Goal: Navigation & Orientation: Find specific page/section

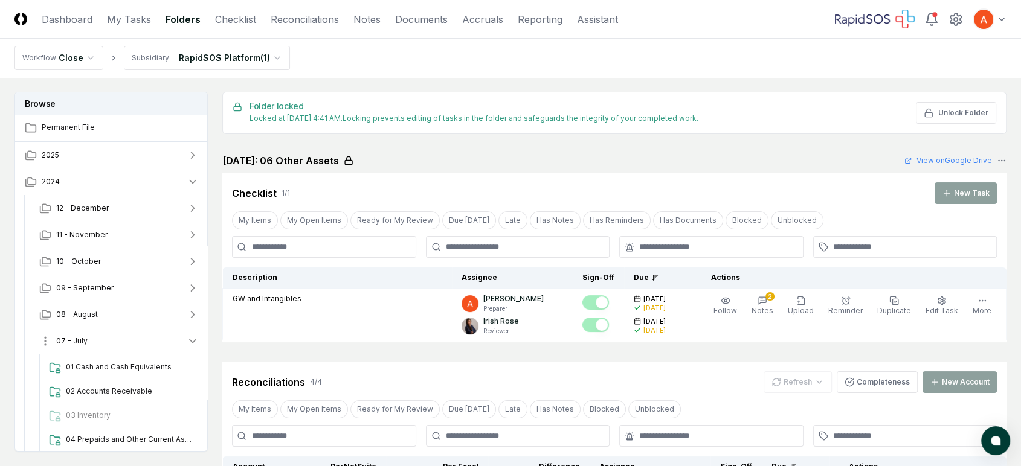
click at [106, 332] on button "07 - July" at bounding box center [119, 341] width 179 height 27
click at [123, 180] on button "2024" at bounding box center [111, 181] width 193 height 27
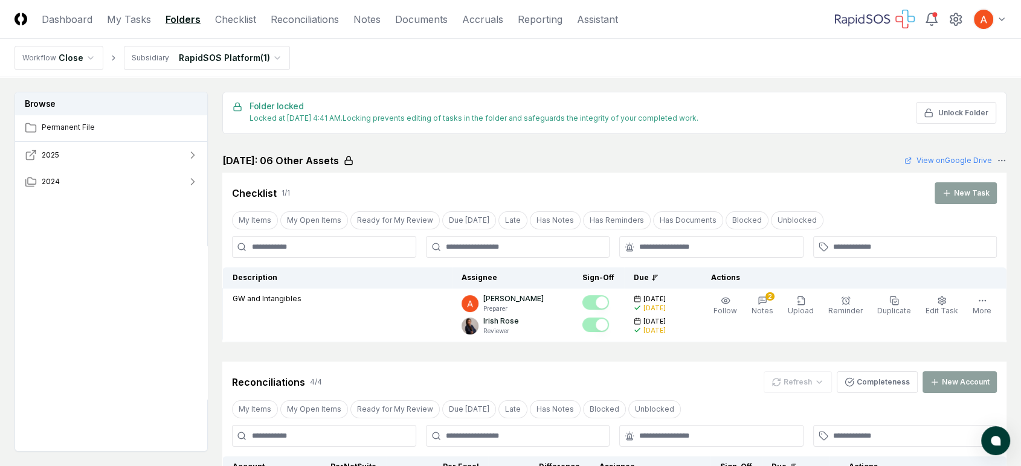
click at [128, 149] on button "2025" at bounding box center [111, 155] width 193 height 27
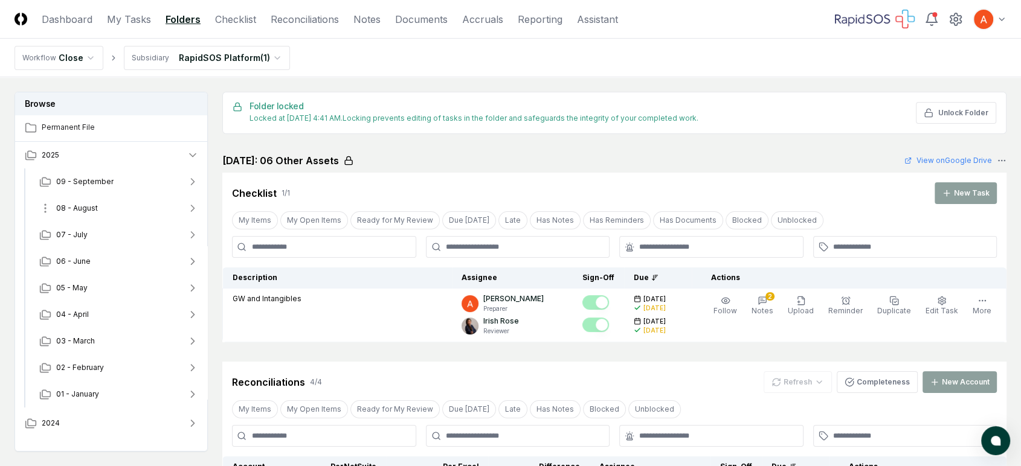
click at [117, 211] on button "08 - August" at bounding box center [119, 208] width 179 height 27
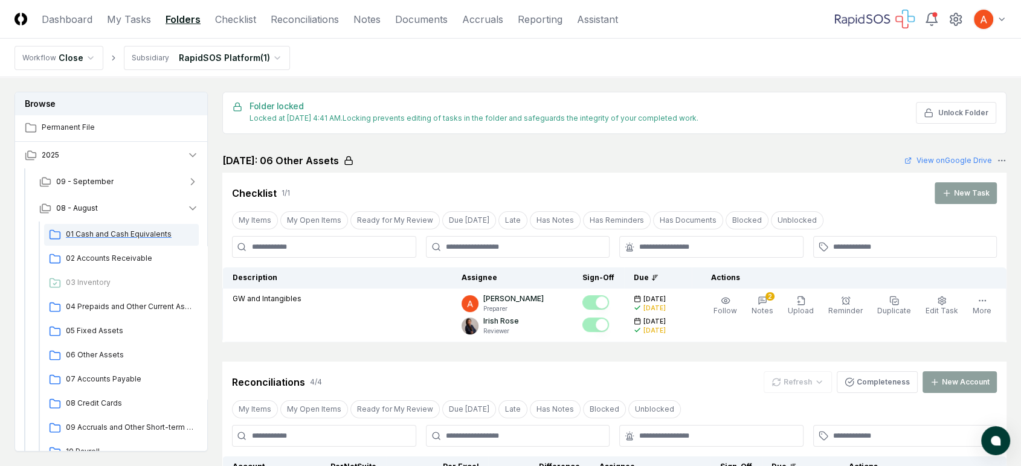
click at [141, 237] on span "01 Cash and Cash Equivalents" at bounding box center [130, 234] width 128 height 11
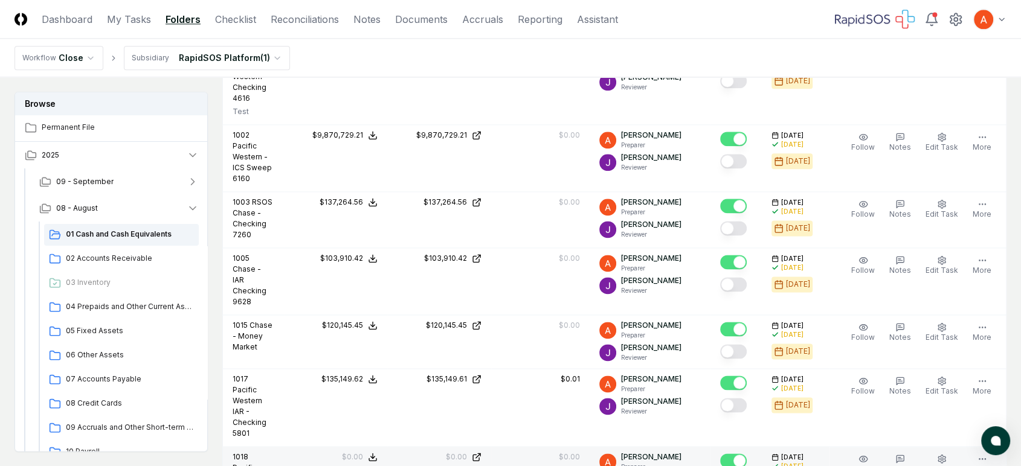
scroll to position [1711, 0]
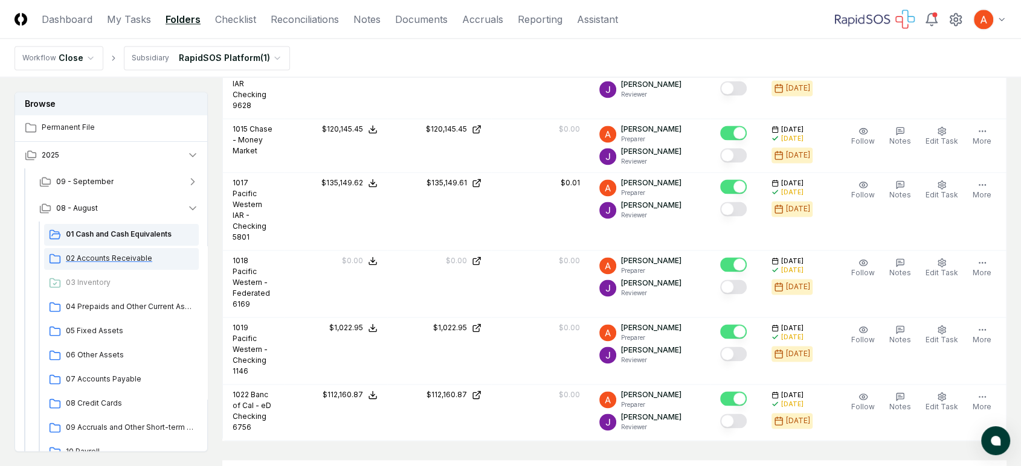
click at [101, 258] on span "02 Accounts Receivable" at bounding box center [130, 258] width 128 height 11
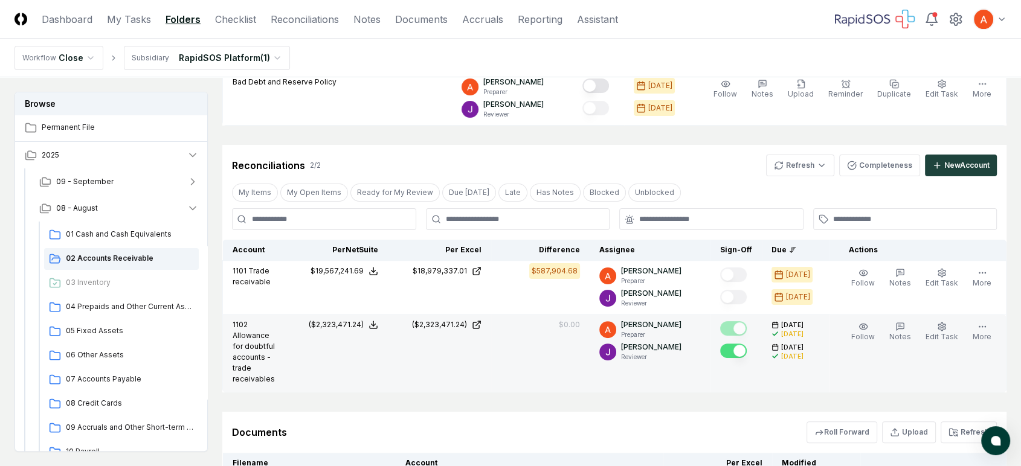
scroll to position [268, 0]
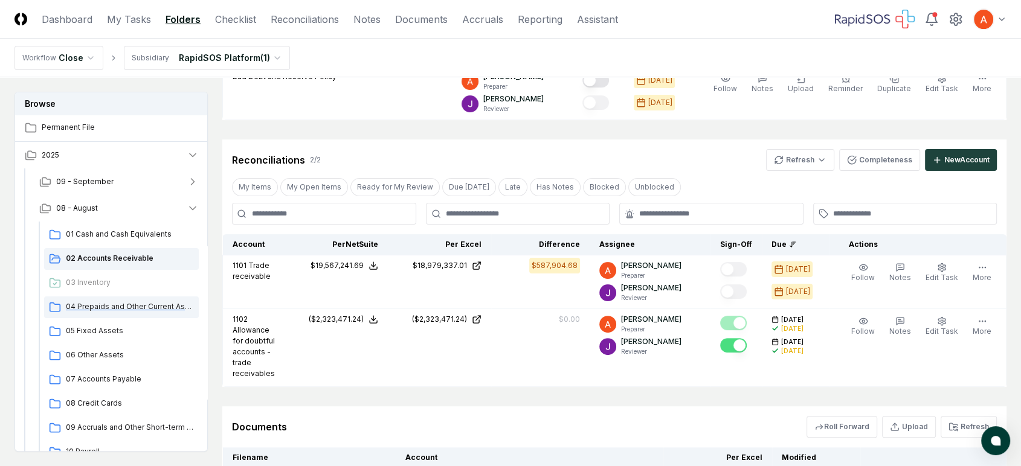
click at [111, 297] on div "04 Prepaids and Other Current Assets" at bounding box center [121, 308] width 155 height 22
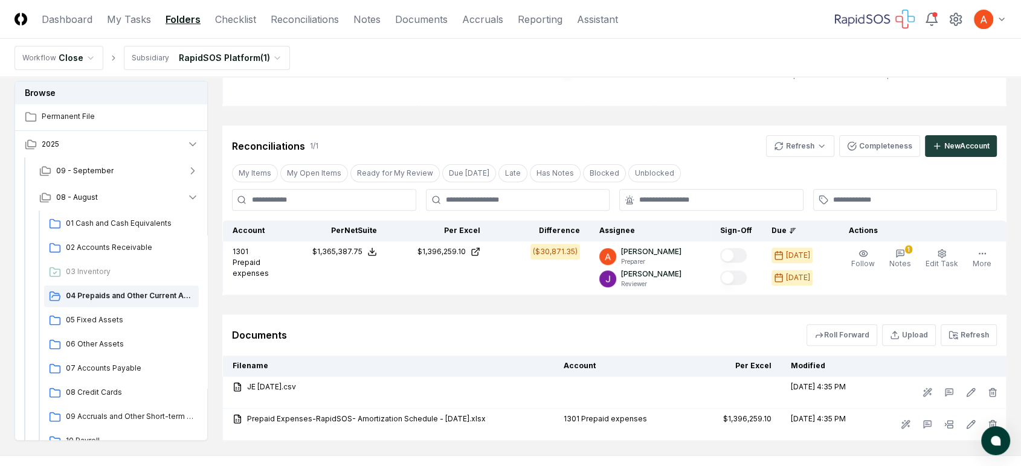
scroll to position [402, 0]
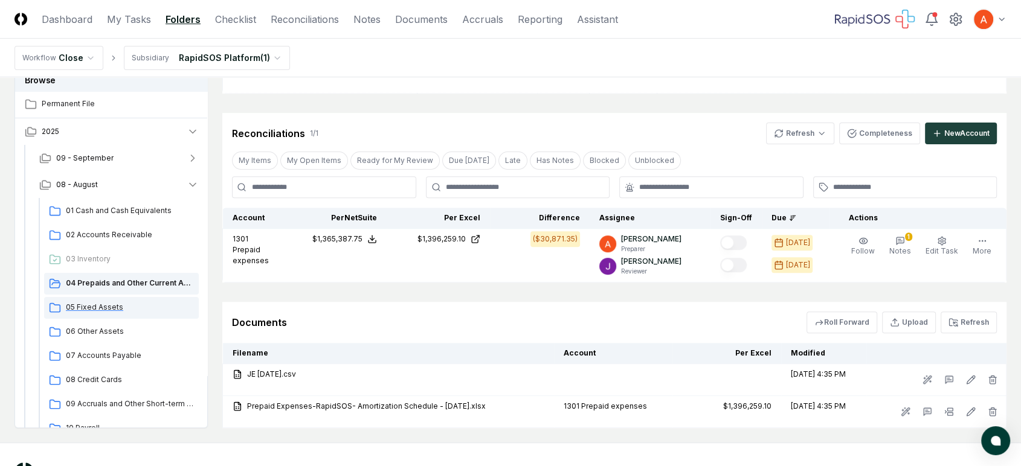
click at [101, 303] on span "05 Fixed Assets" at bounding box center [130, 307] width 128 height 11
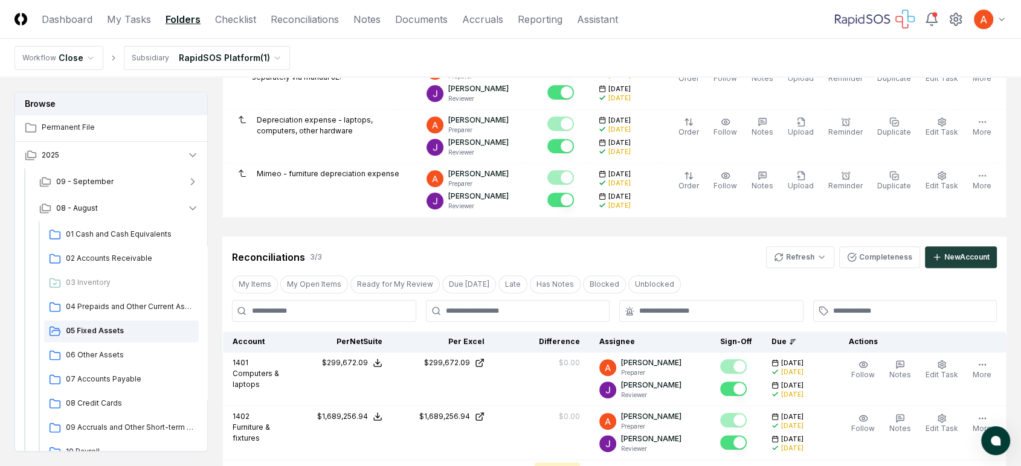
scroll to position [604, 0]
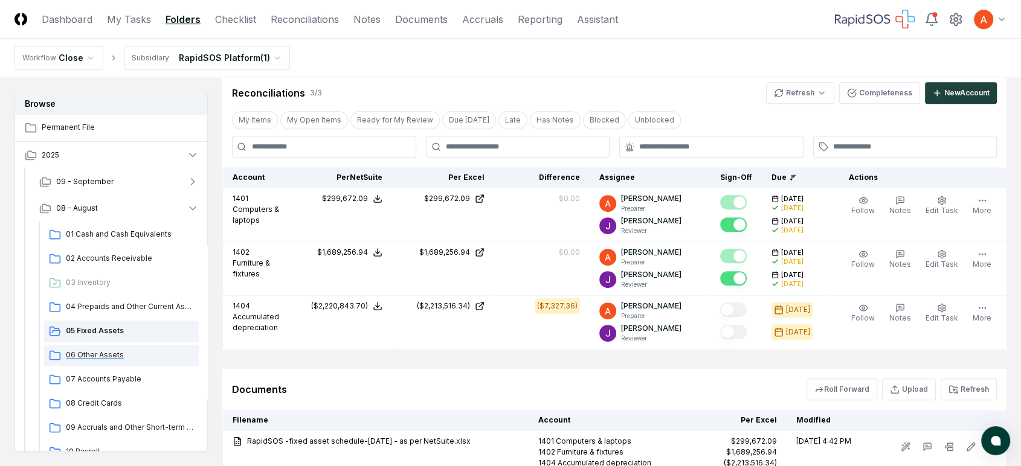
click at [111, 348] on div "06 Other Assets" at bounding box center [121, 356] width 155 height 22
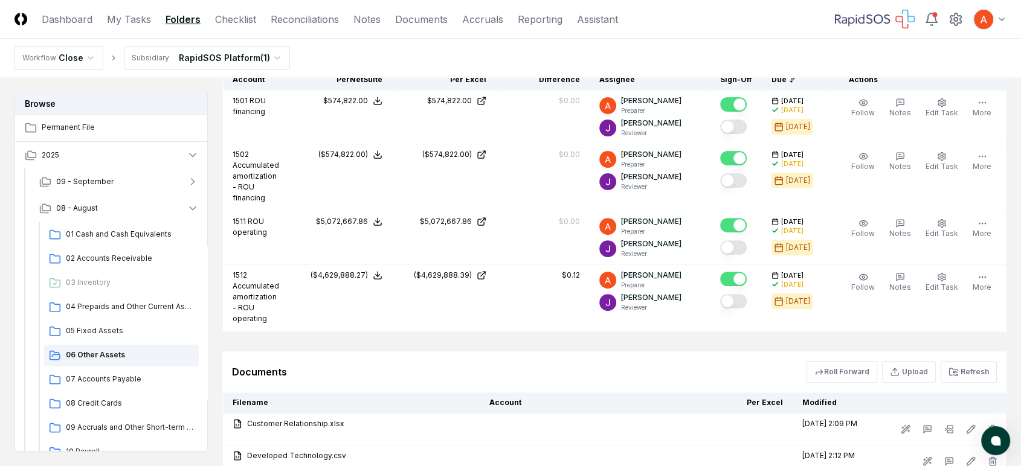
scroll to position [402, 0]
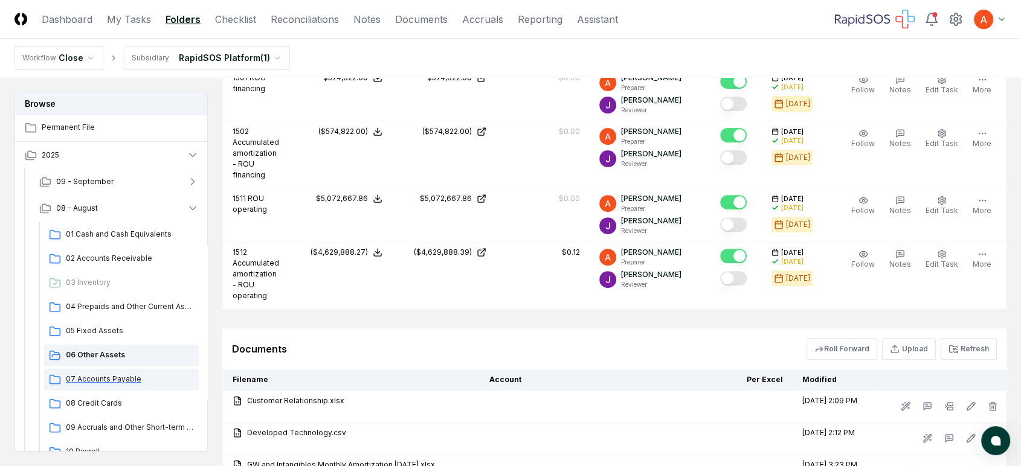
click at [128, 382] on span "07 Accounts Payable" at bounding box center [130, 379] width 128 height 11
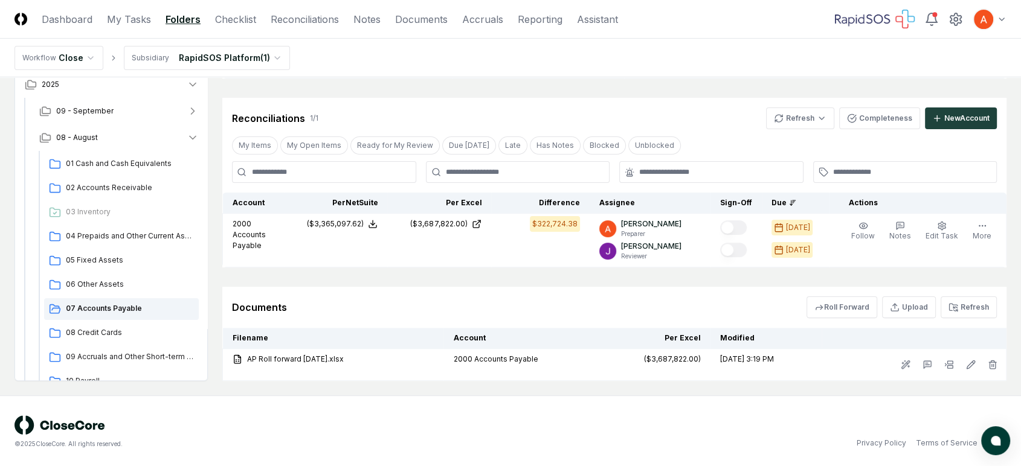
scroll to position [257, 0]
click at [92, 335] on span "08 Credit Cards" at bounding box center [130, 332] width 128 height 11
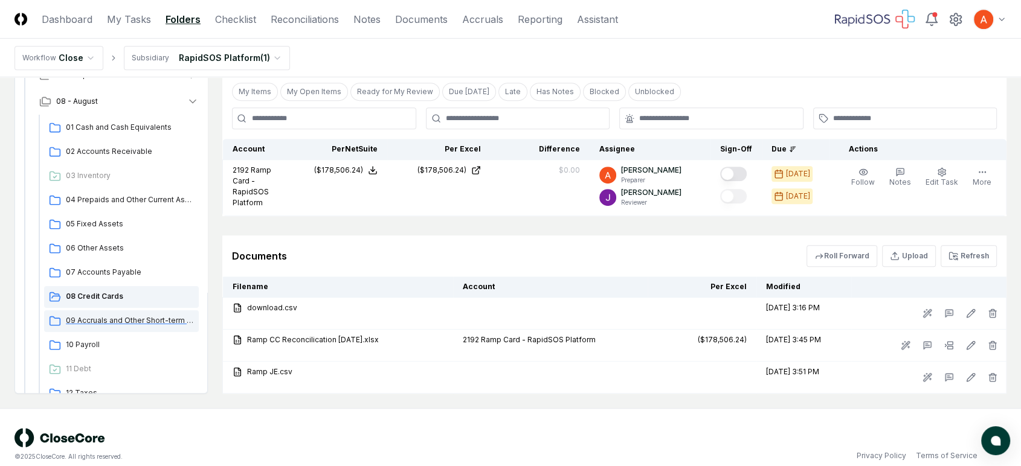
scroll to position [134, 0]
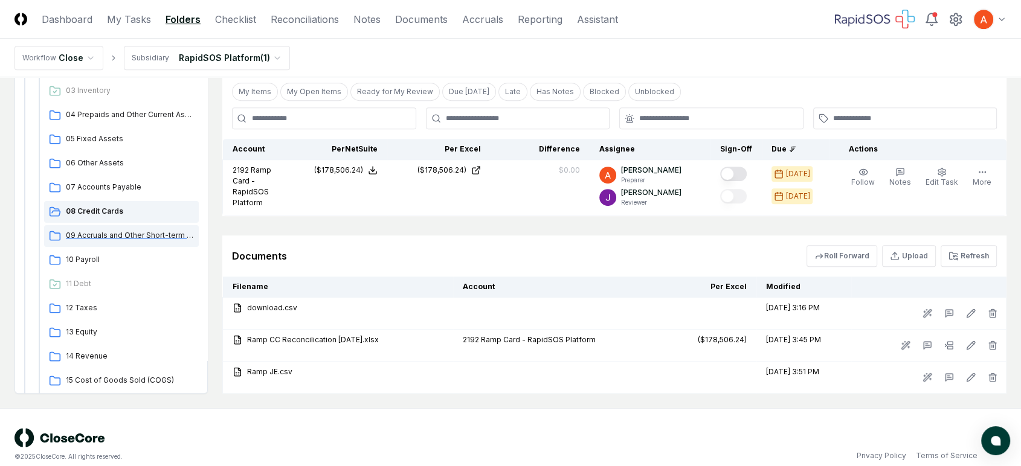
click at [130, 226] on div "09 Accruals and Other Short-term Liabilities" at bounding box center [121, 236] width 155 height 22
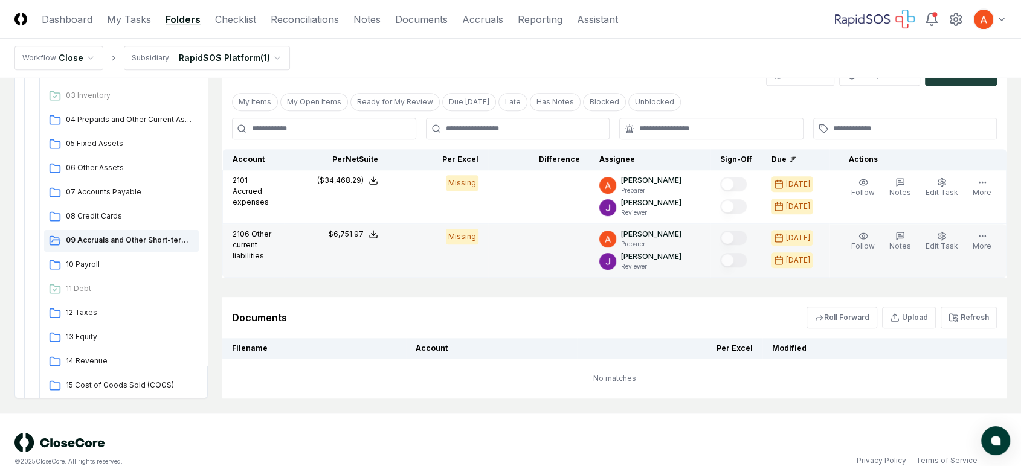
scroll to position [468, 0]
